Goal: Information Seeking & Learning: Learn about a topic

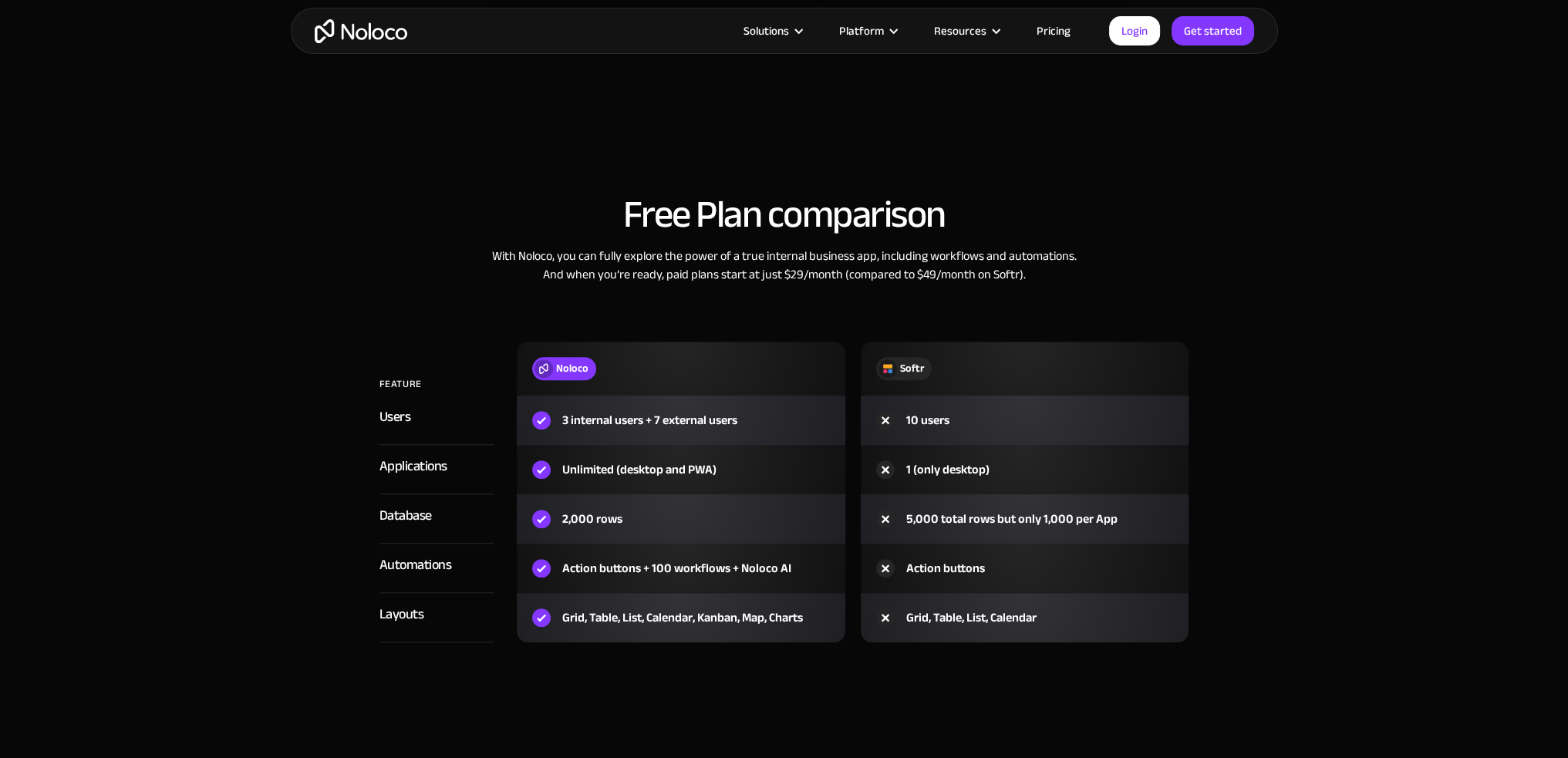
scroll to position [1773, 0]
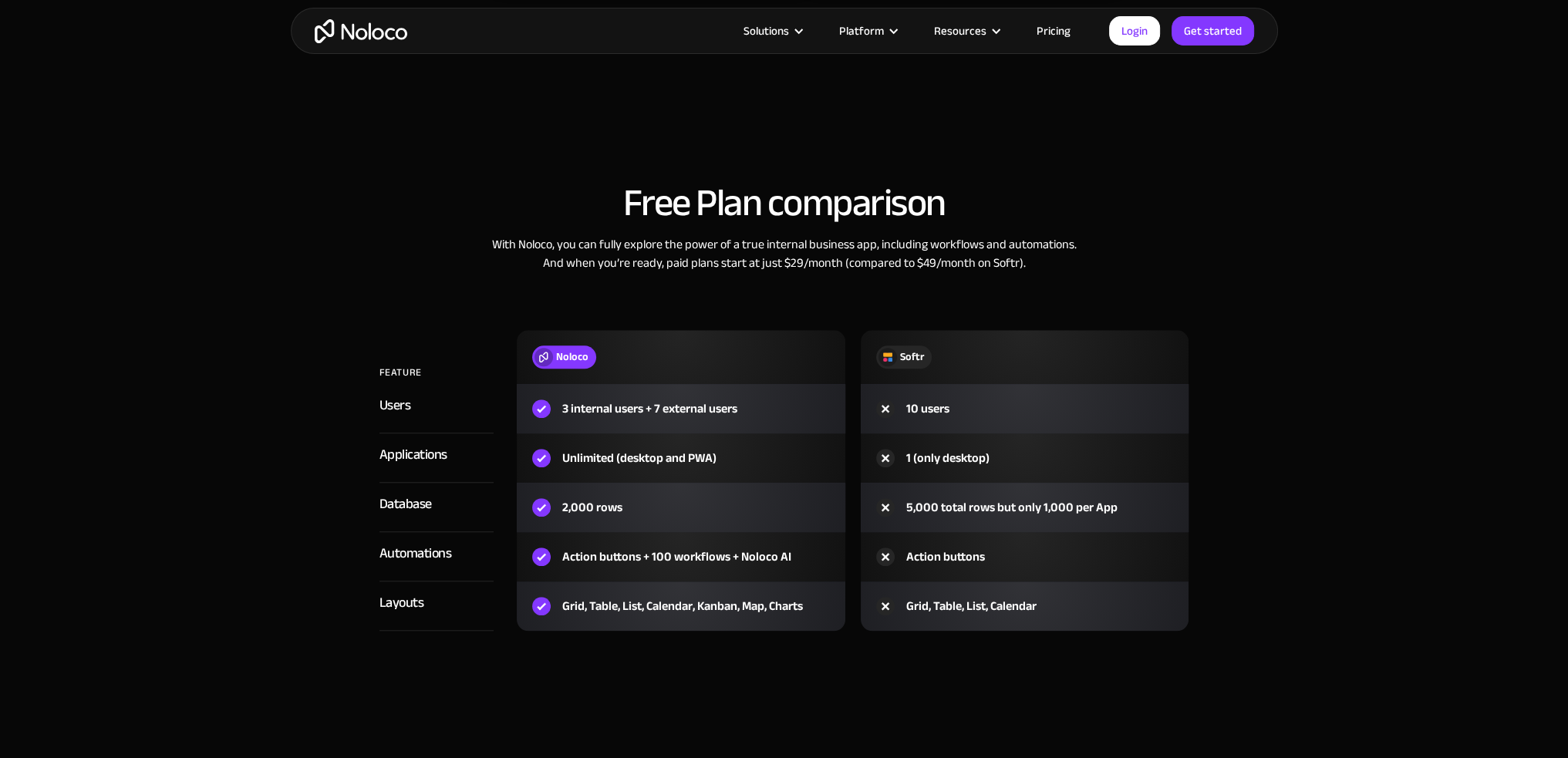
click at [1063, 33] on link "Pricing" at bounding box center [1053, 30] width 73 height 20
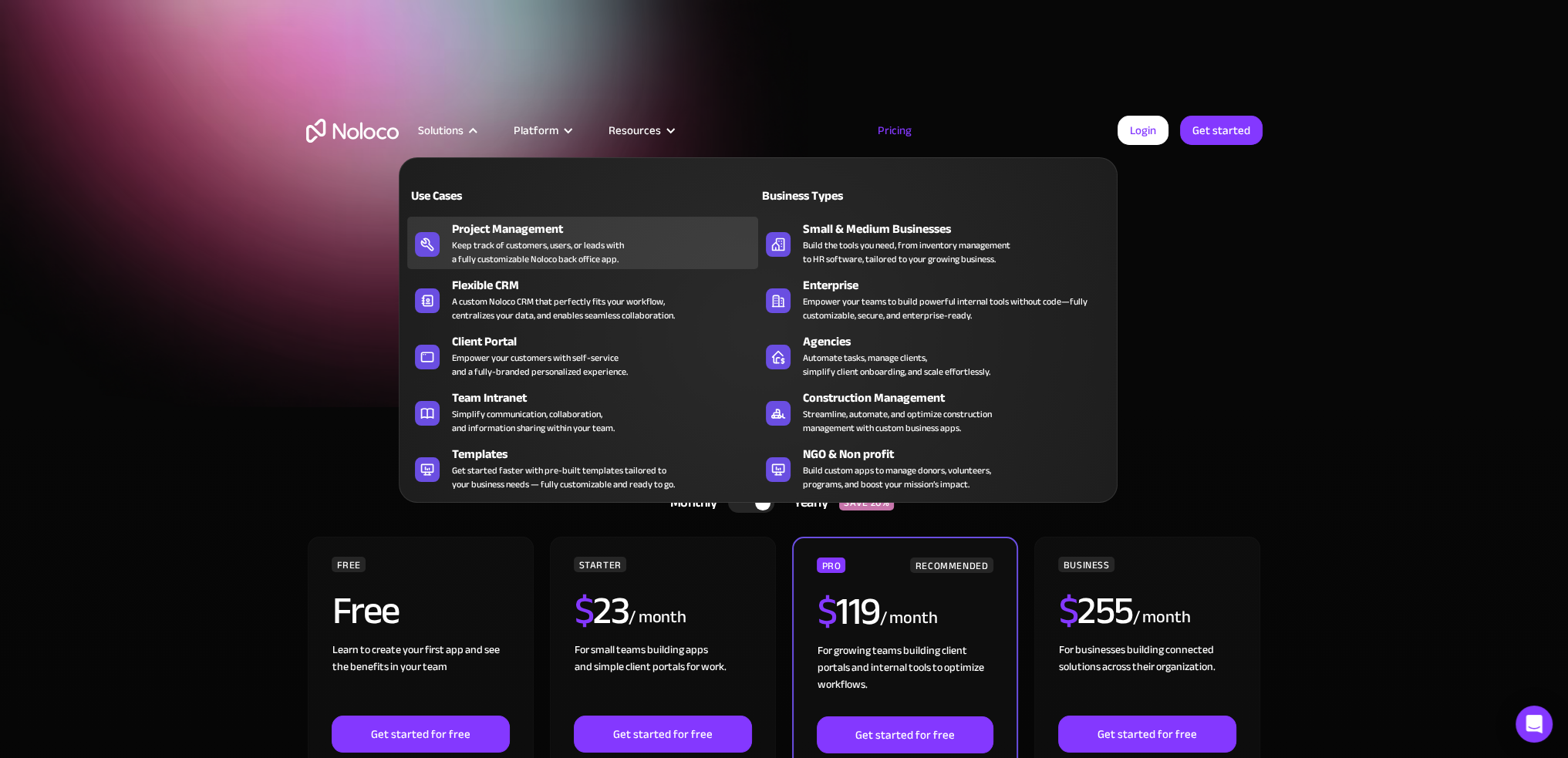
click at [478, 231] on div "Project Management" at bounding box center [608, 229] width 313 height 18
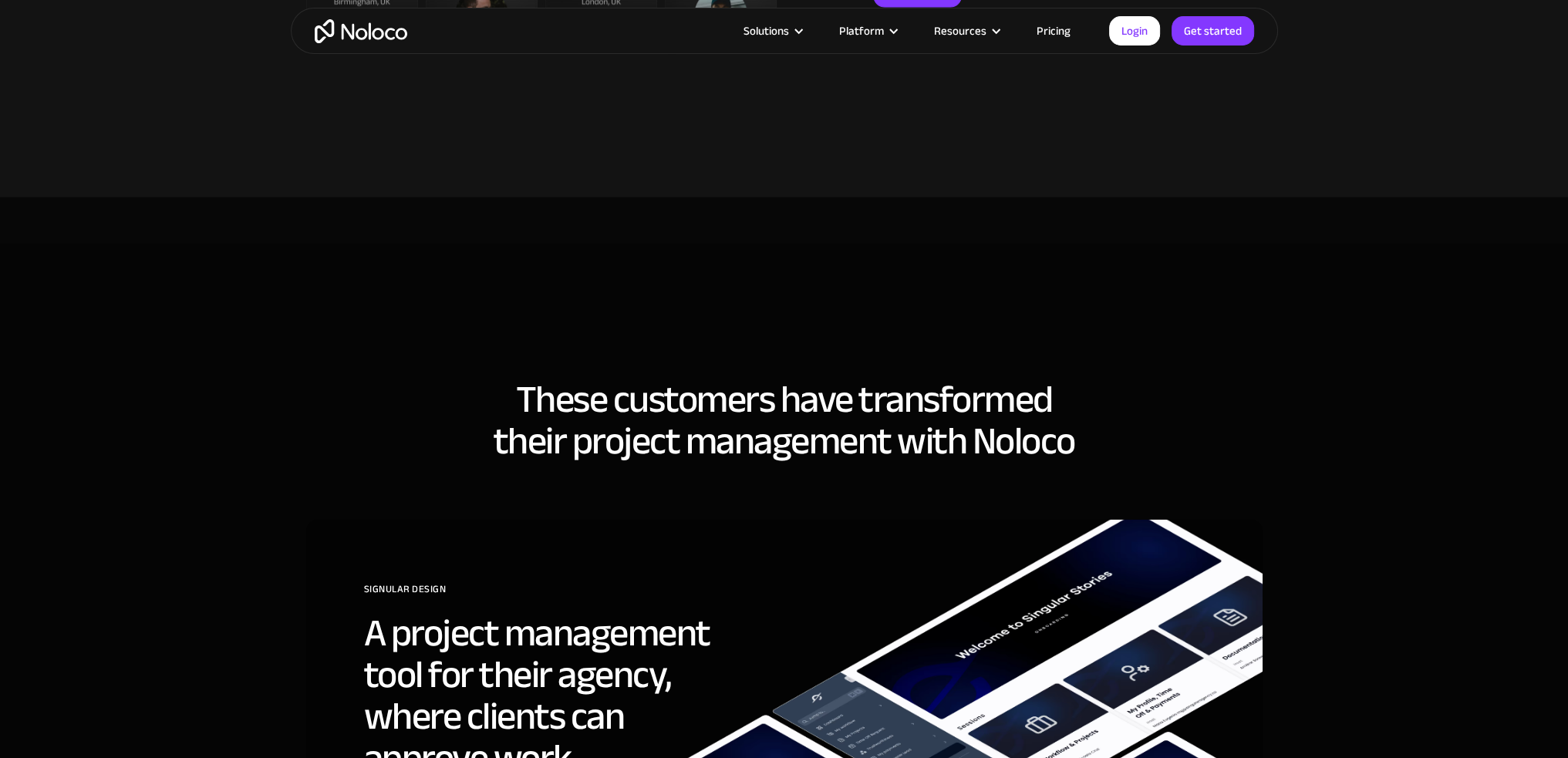
scroll to position [4625, 0]
